Goal: Task Accomplishment & Management: Manage account settings

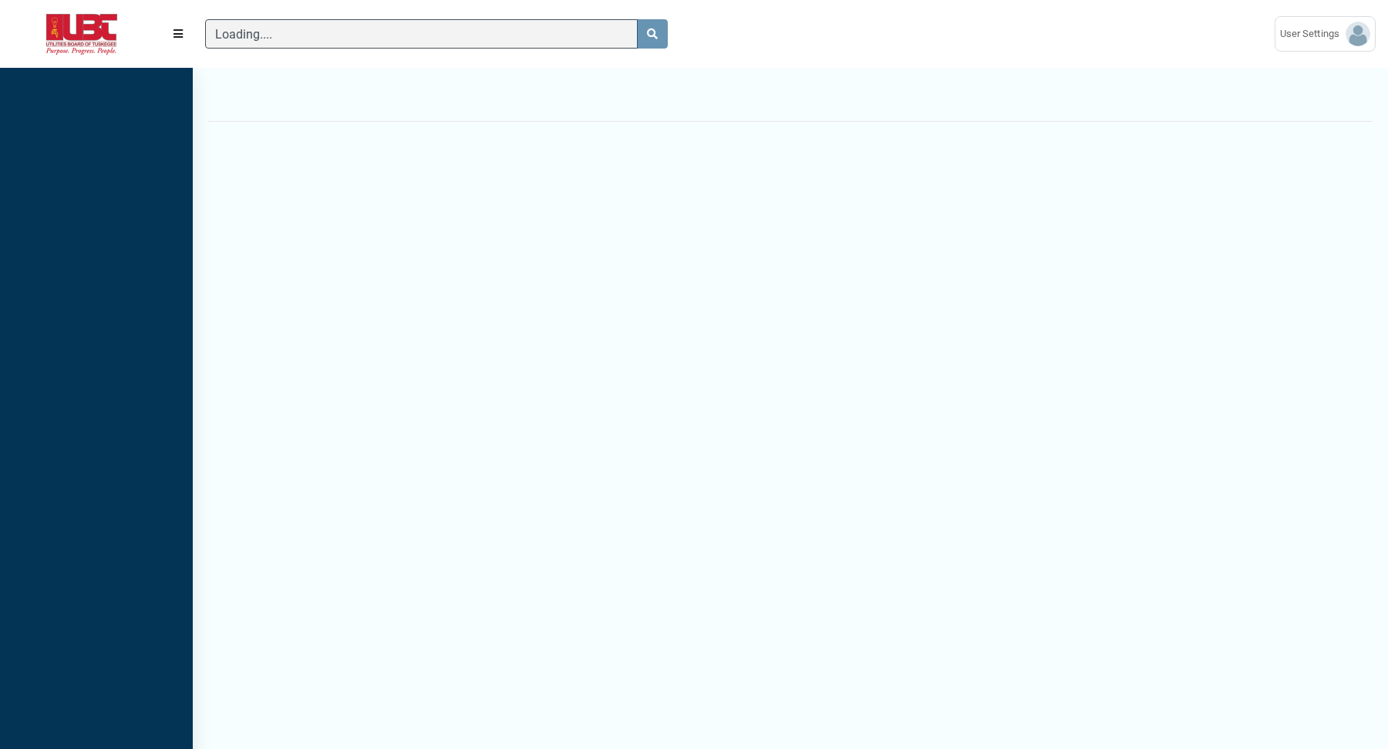
scroll to position [694, 193]
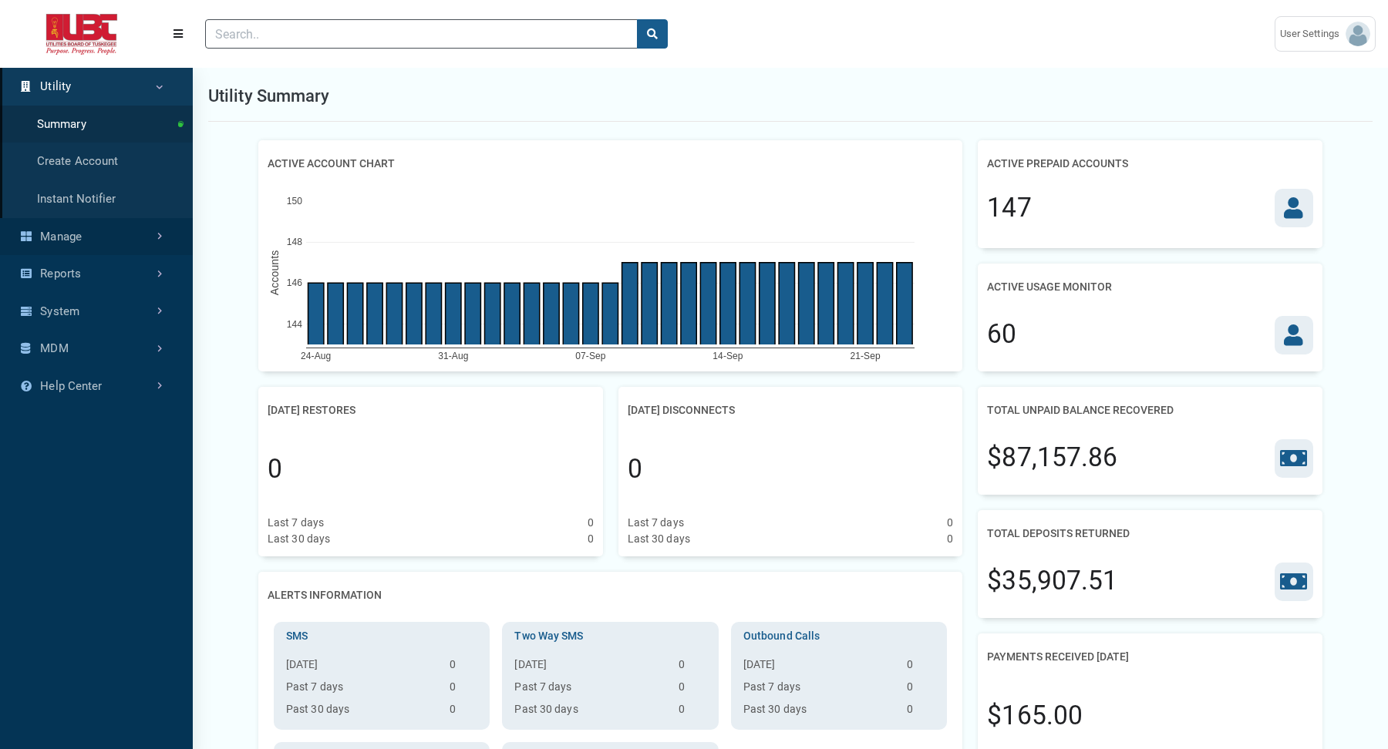
click at [84, 229] on link "Manage" at bounding box center [96, 237] width 193 height 38
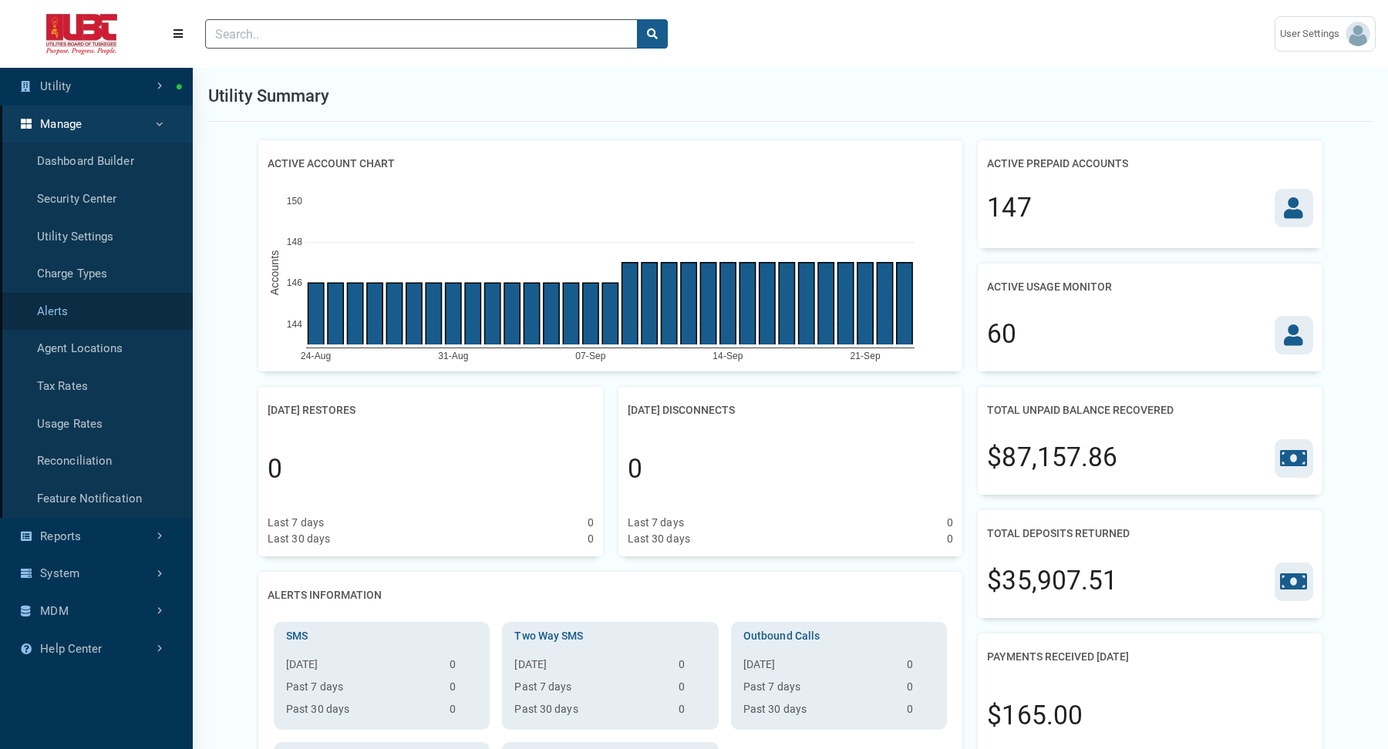
click at [64, 321] on link "Alerts" at bounding box center [96, 312] width 193 height 38
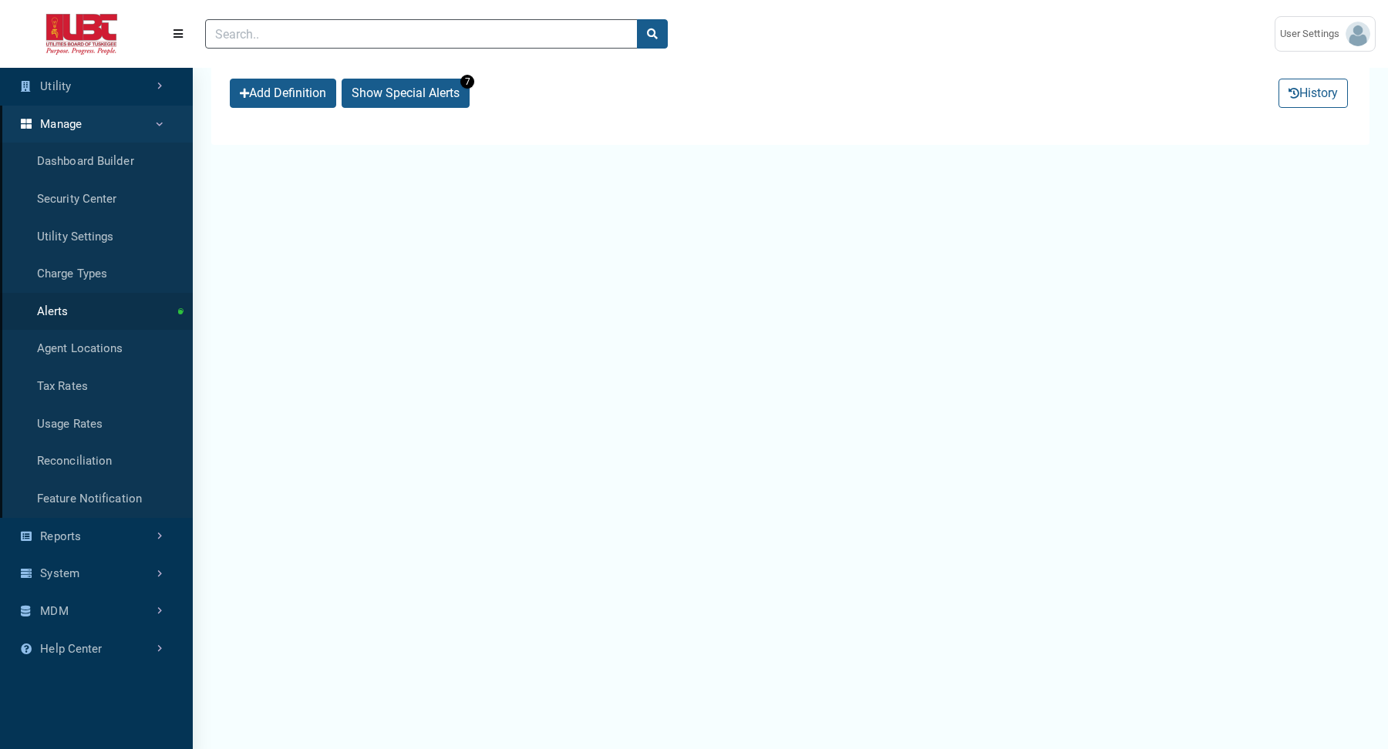
select select "25 per page"
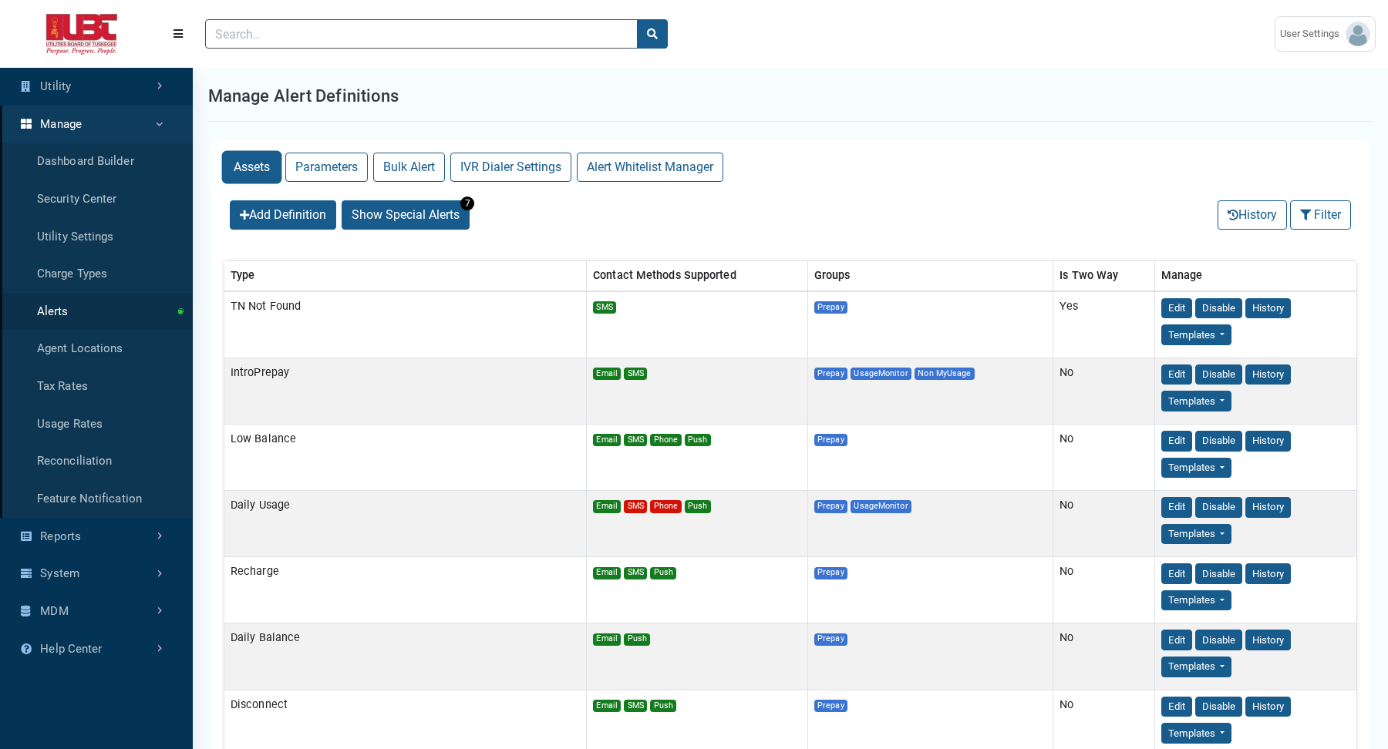
click at [247, 162] on button "Assets" at bounding box center [252, 167] width 56 height 29
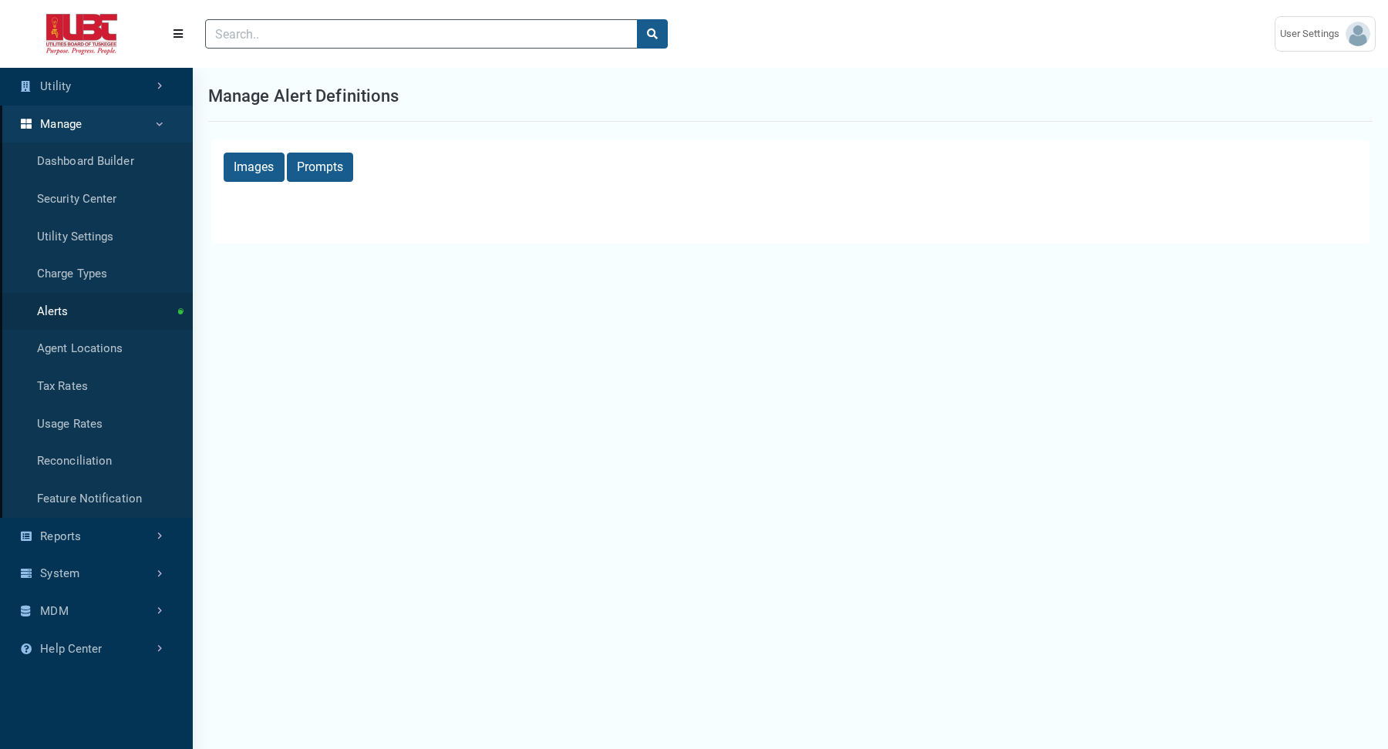
select select "25 per page"
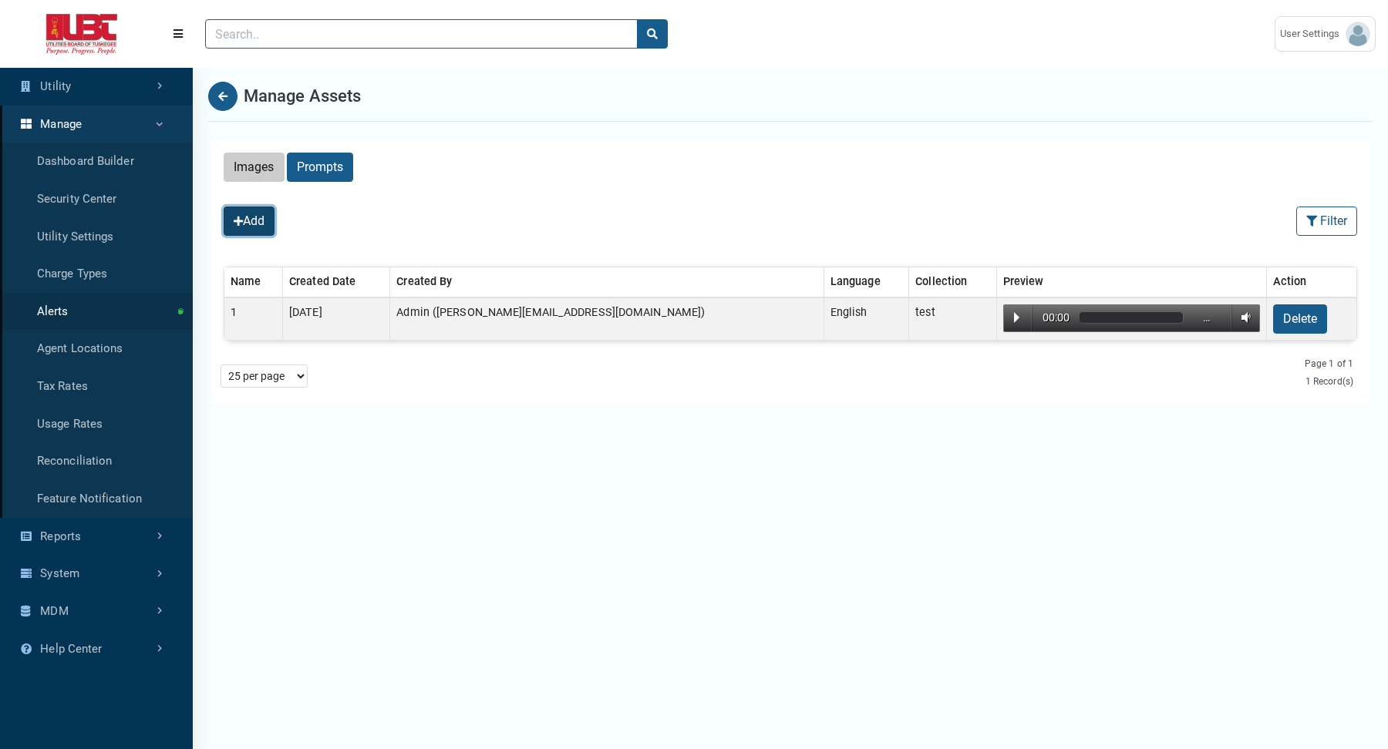
click at [262, 224] on button "Add" at bounding box center [249, 221] width 51 height 29
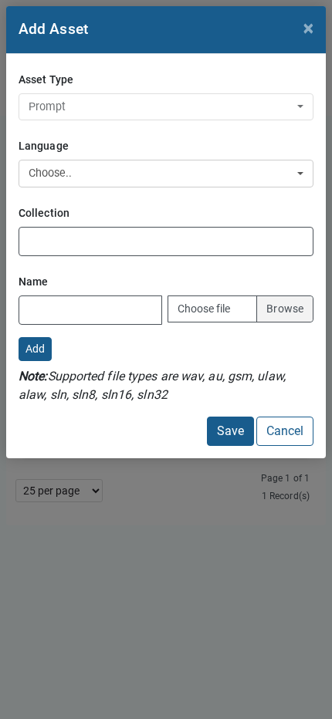
scroll to position [603, 193]
click at [285, 437] on button "Cancel" at bounding box center [284, 430] width 57 height 29
